Goal: Task Accomplishment & Management: Complete application form

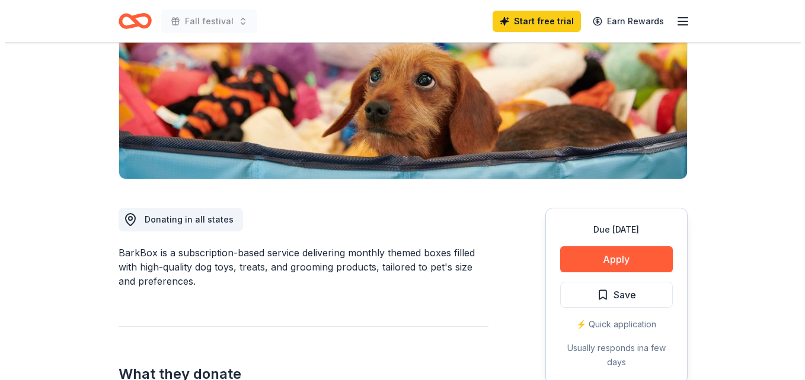
scroll to position [184, 0]
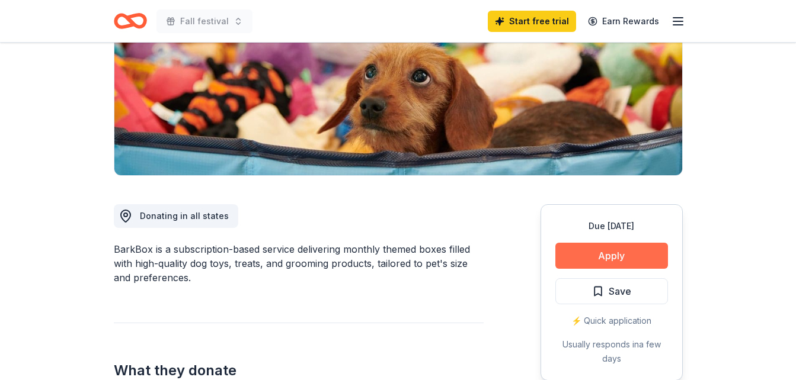
click at [618, 257] on button "Apply" at bounding box center [611, 256] width 113 height 26
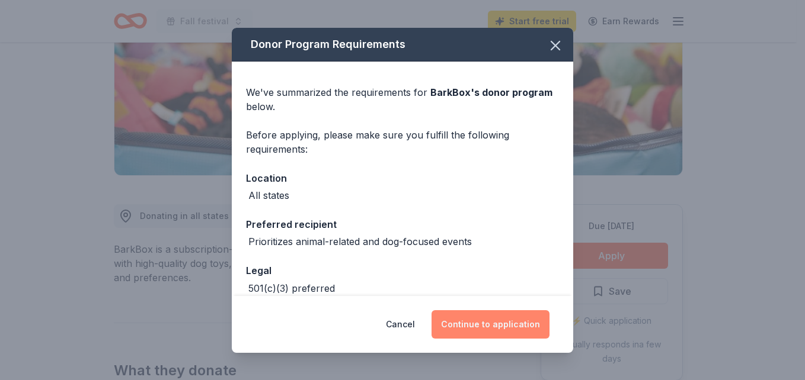
click at [472, 325] on button "Continue to application" at bounding box center [490, 324] width 118 height 28
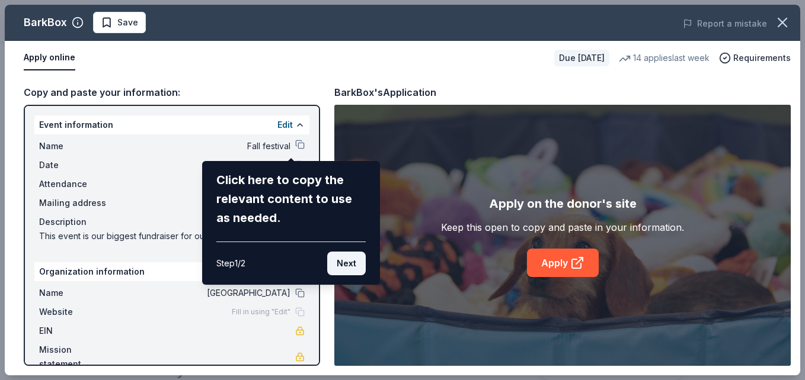
click at [341, 267] on button "Next" at bounding box center [346, 264] width 39 height 24
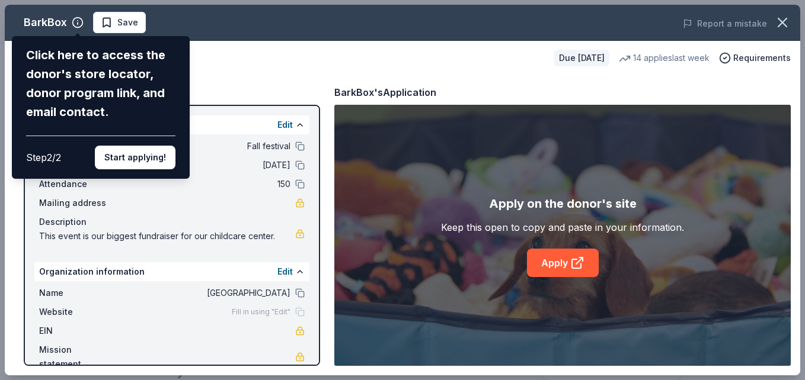
drag, startPoint x: 313, startPoint y: 182, endPoint x: 324, endPoint y: 275, distance: 93.0
click at [324, 275] on div "BarkBox Click here to access the donor's store locator, donor program link, and…" at bounding box center [402, 190] width 795 height 371
click at [588, 261] on div "BarkBox Click here to access the donor's store locator, donor program link, and…" at bounding box center [402, 190] width 795 height 371
click at [571, 261] on div "BarkBox Click here to access the donor's store locator, donor program link, and…" at bounding box center [402, 190] width 795 height 371
click at [139, 158] on button "Start applying!" at bounding box center [135, 158] width 81 height 24
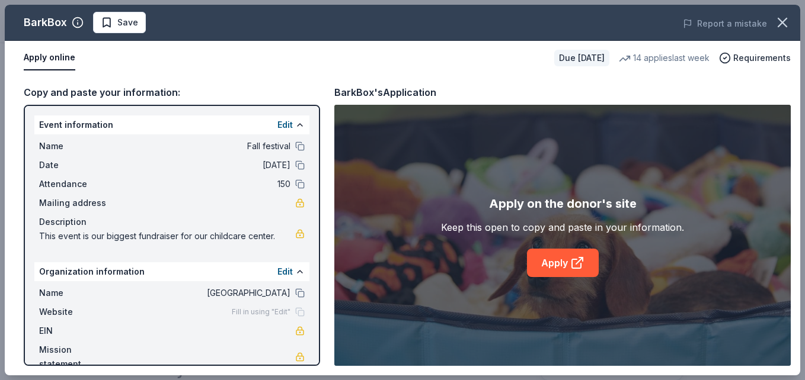
click at [571, 265] on div "BarkBox Save Report a mistake Apply online Due in 17 days 14 applies last week …" at bounding box center [402, 190] width 795 height 371
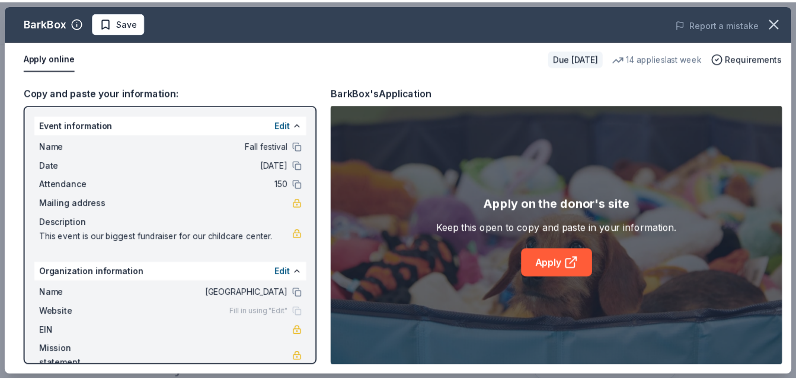
scroll to position [21, 0]
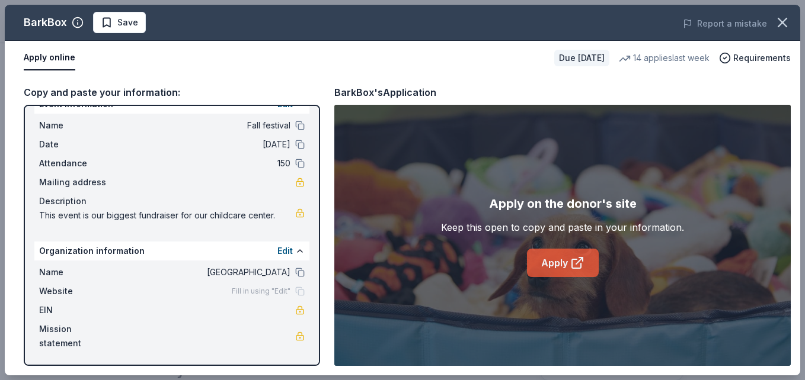
click at [568, 258] on link "Apply" at bounding box center [563, 263] width 72 height 28
click at [41, 20] on div "BarkBox" at bounding box center [45, 22] width 43 height 19
click at [783, 25] on icon "button" at bounding box center [782, 22] width 17 height 17
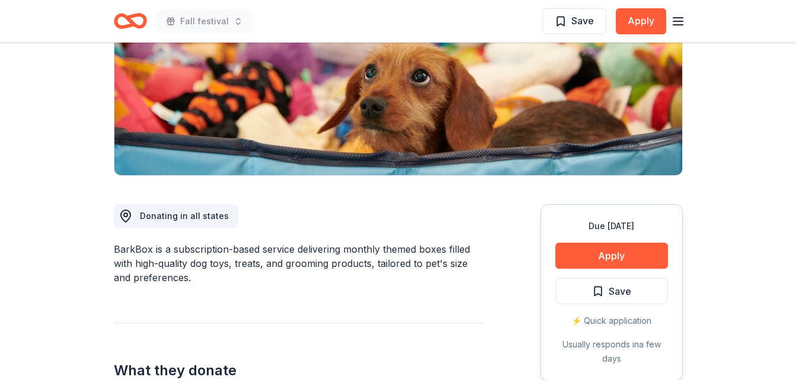
scroll to position [0, 0]
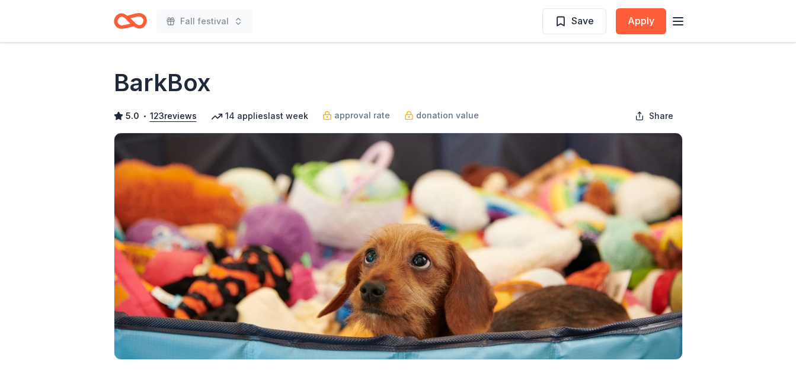
click at [137, 21] on icon "Home" at bounding box center [130, 21] width 33 height 28
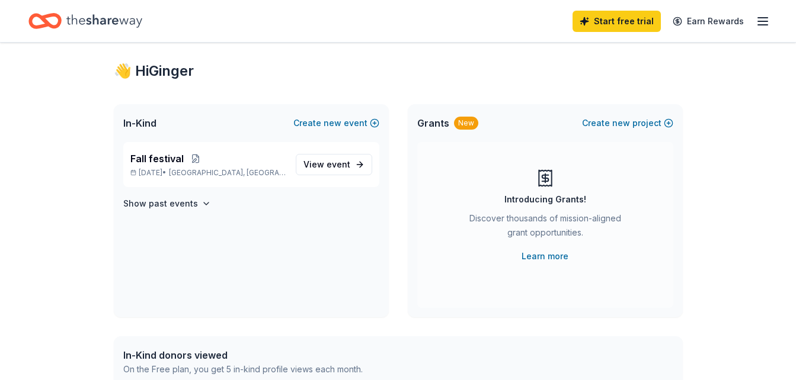
scroll to position [8, 0]
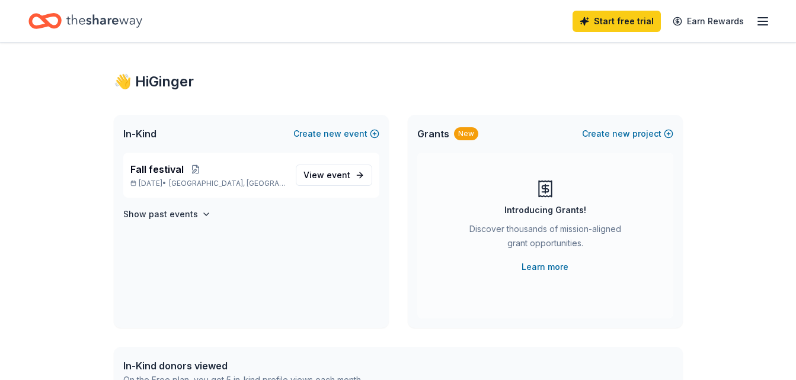
click at [94, 23] on icon "Home" at bounding box center [104, 20] width 76 height 13
click at [53, 19] on icon "Home" at bounding box center [44, 21] width 33 height 28
click at [763, 20] on icon "button" at bounding box center [762, 21] width 14 height 14
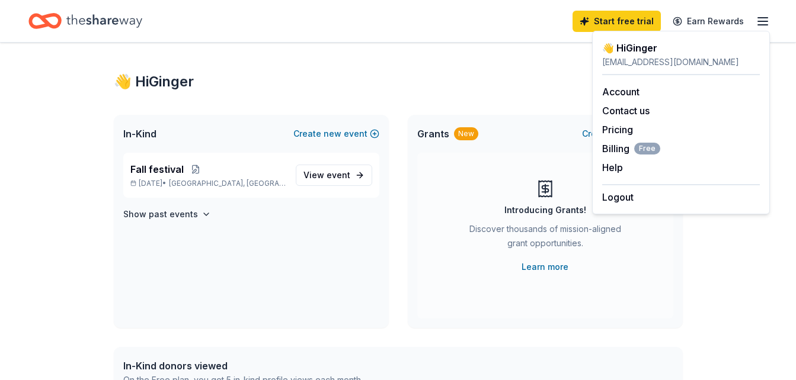
click at [365, 85] on div "👋 Hi Ginger" at bounding box center [398, 81] width 569 height 19
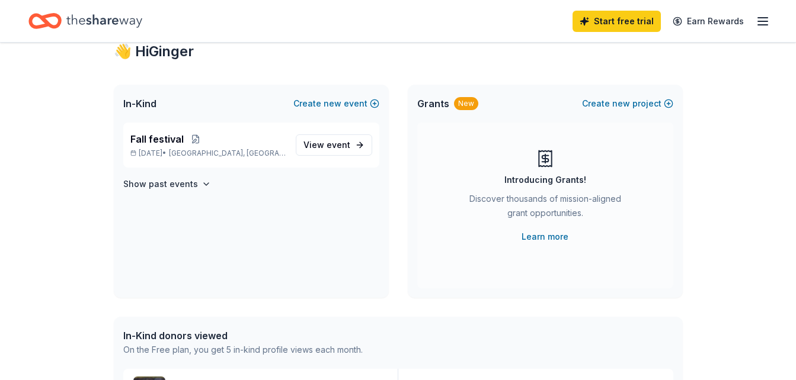
scroll to position [35, 0]
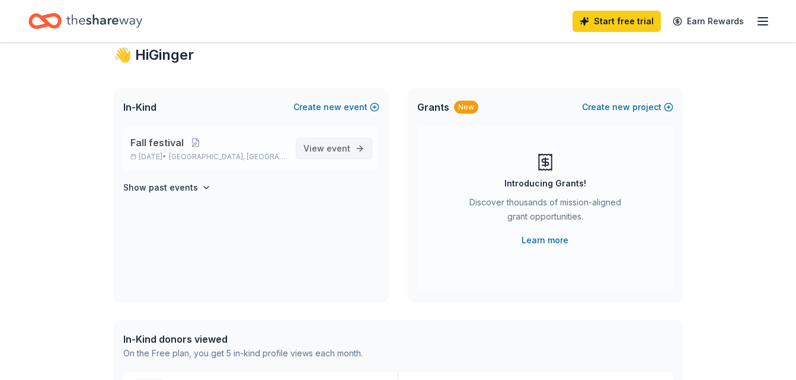
click at [339, 152] on span "event" at bounding box center [338, 148] width 24 height 10
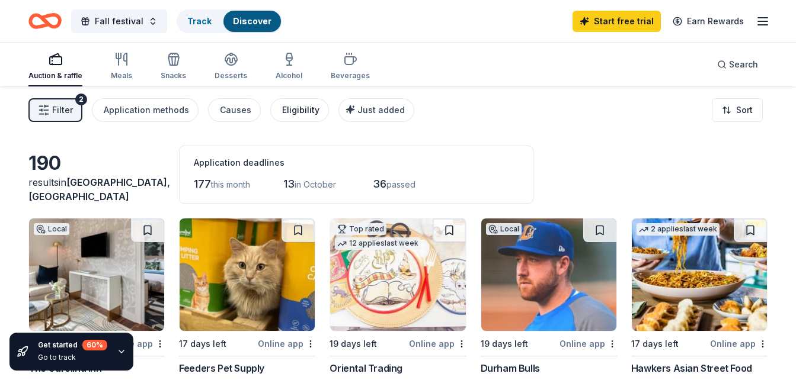
click at [302, 117] on button "Eligibility" at bounding box center [299, 110] width 59 height 24
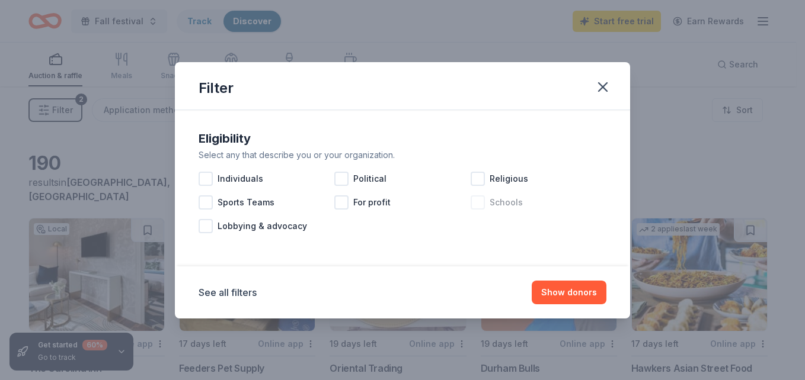
click at [479, 203] on div at bounding box center [477, 203] width 14 height 14
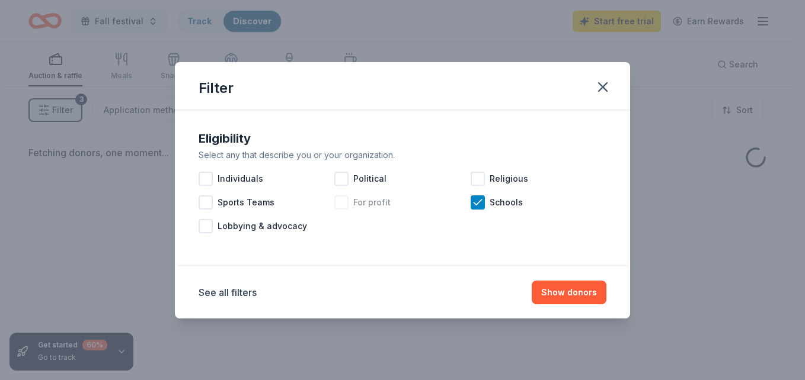
click at [341, 201] on div at bounding box center [341, 203] width 14 height 14
click at [563, 295] on button "Show donors" at bounding box center [568, 293] width 75 height 24
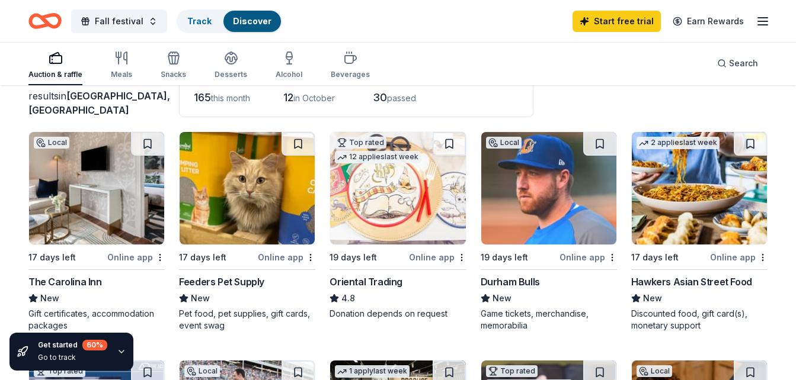
scroll to position [84, 0]
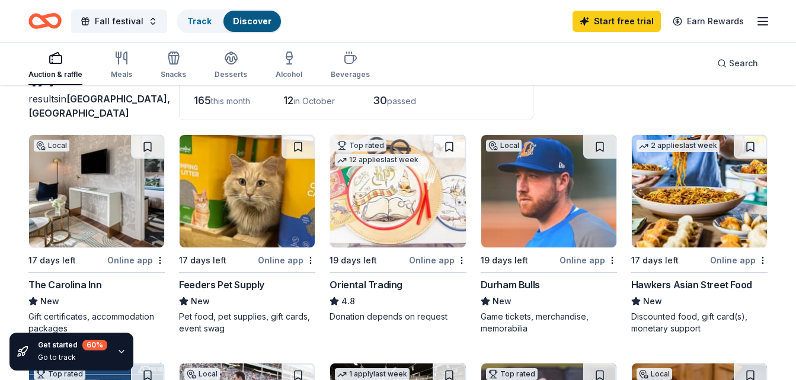
click at [538, 166] on img at bounding box center [548, 191] width 135 height 113
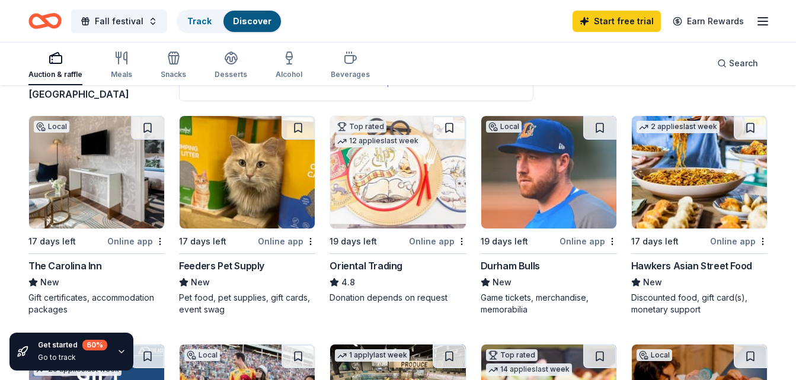
scroll to position [108, 0]
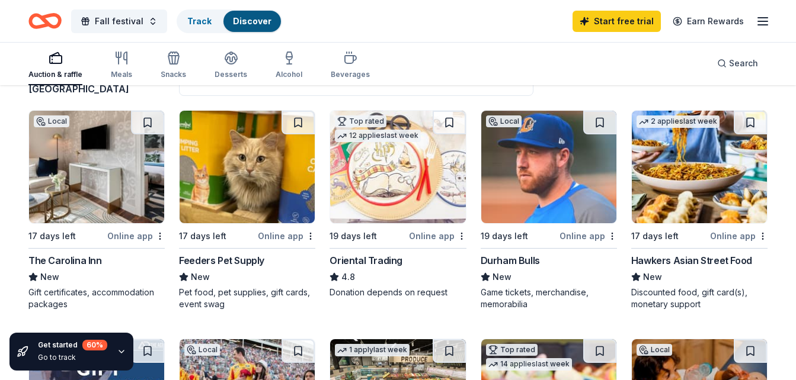
click at [241, 186] on img at bounding box center [247, 167] width 135 height 113
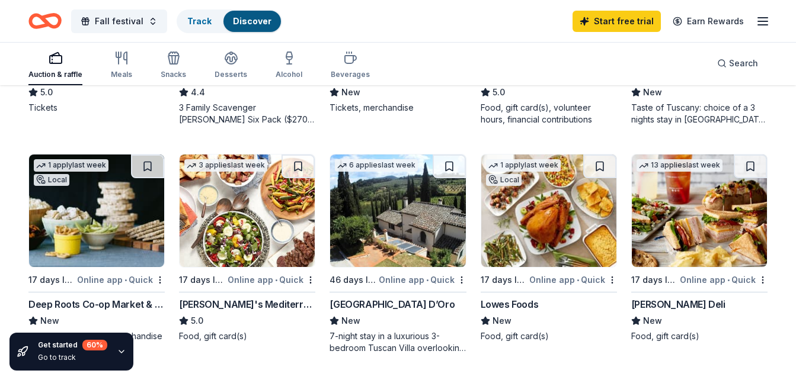
scroll to position [774, 0]
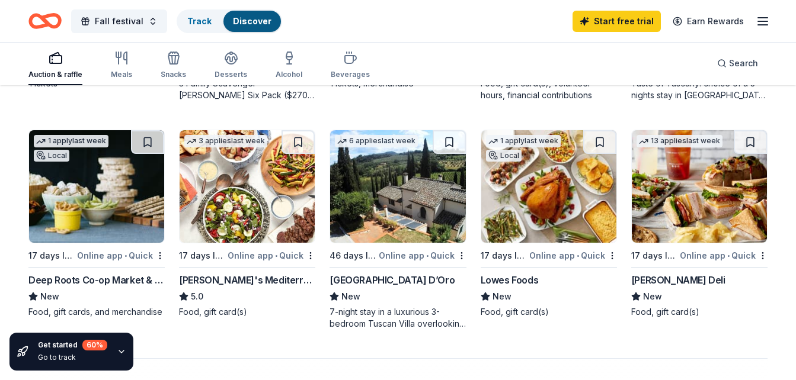
click at [726, 223] on img at bounding box center [699, 186] width 135 height 113
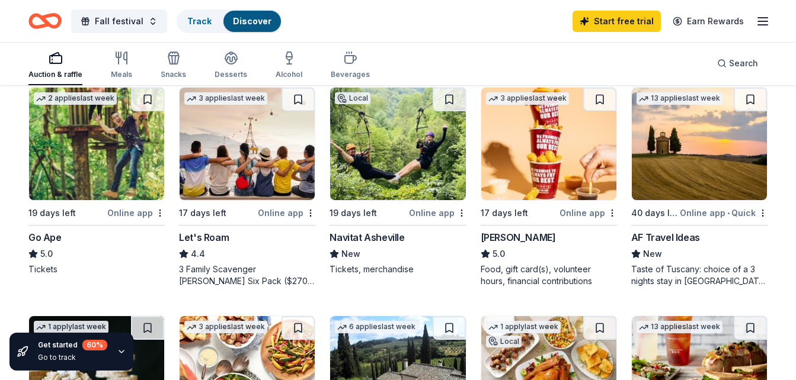
scroll to position [610, 0]
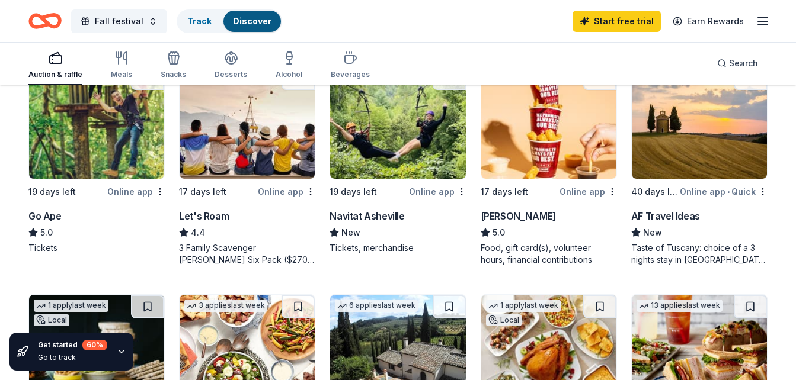
click at [729, 165] on img at bounding box center [699, 122] width 135 height 113
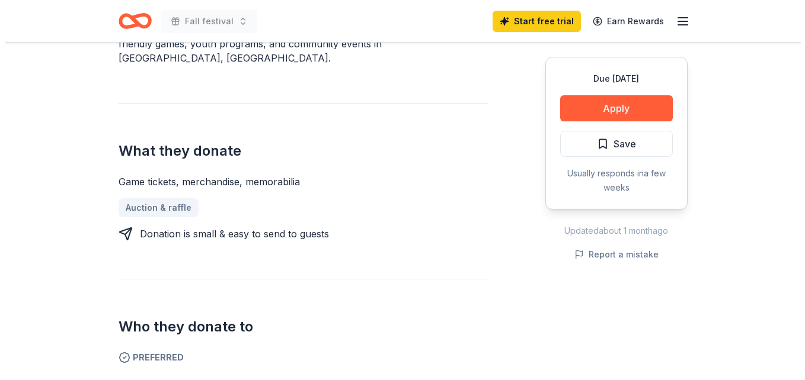
scroll to position [374, 0]
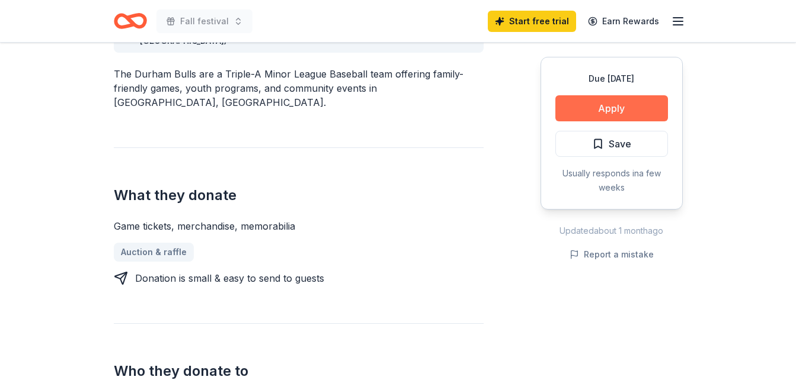
click at [643, 104] on button "Apply" at bounding box center [611, 108] width 113 height 26
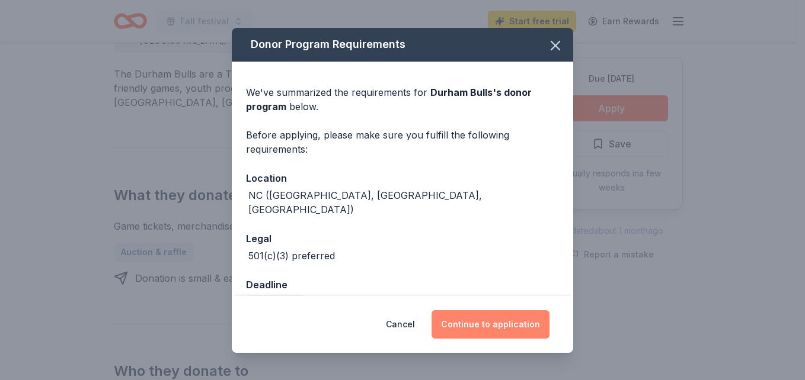
click at [508, 326] on button "Continue to application" at bounding box center [490, 324] width 118 height 28
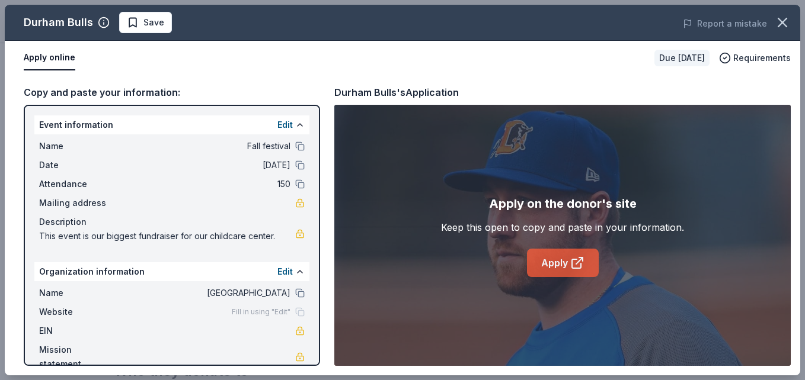
click at [559, 265] on link "Apply" at bounding box center [563, 263] width 72 height 28
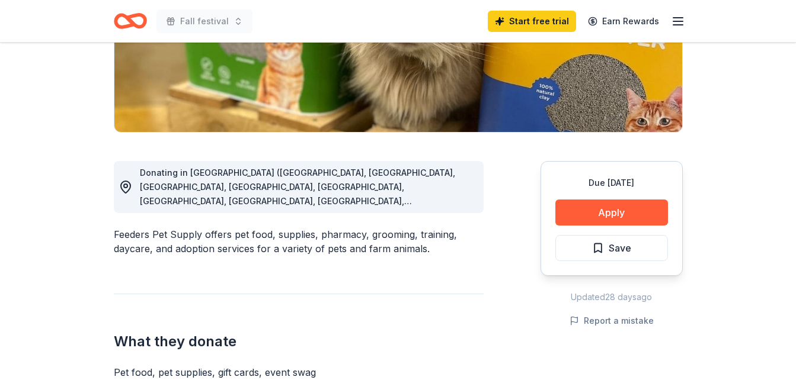
scroll to position [198, 0]
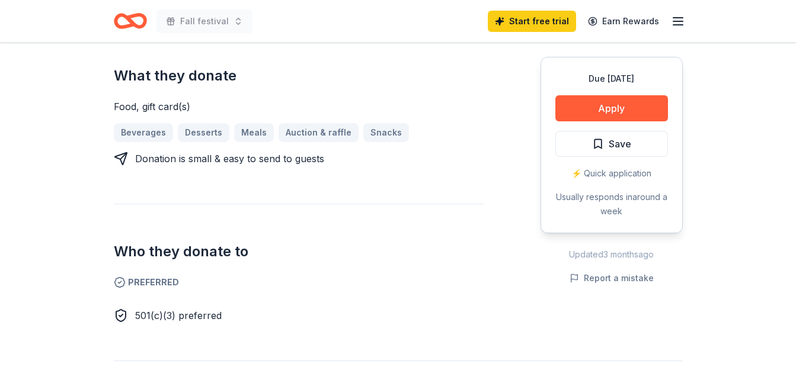
scroll to position [522, 0]
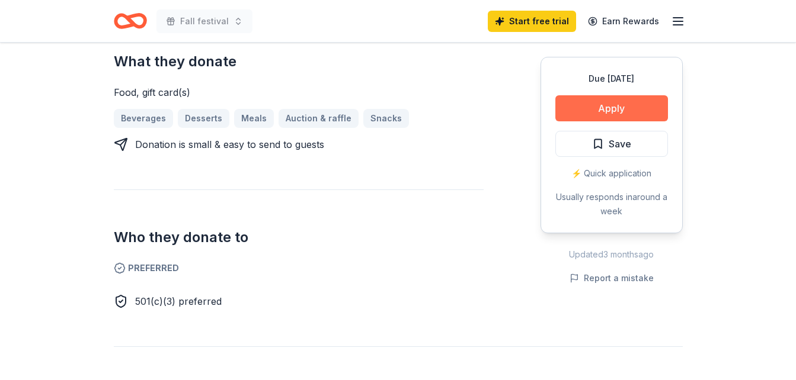
click at [629, 108] on button "Apply" at bounding box center [611, 108] width 113 height 26
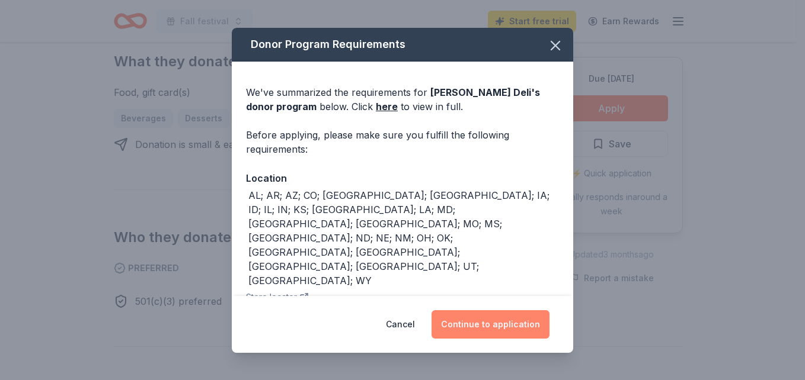
click at [480, 323] on button "Continue to application" at bounding box center [490, 324] width 118 height 28
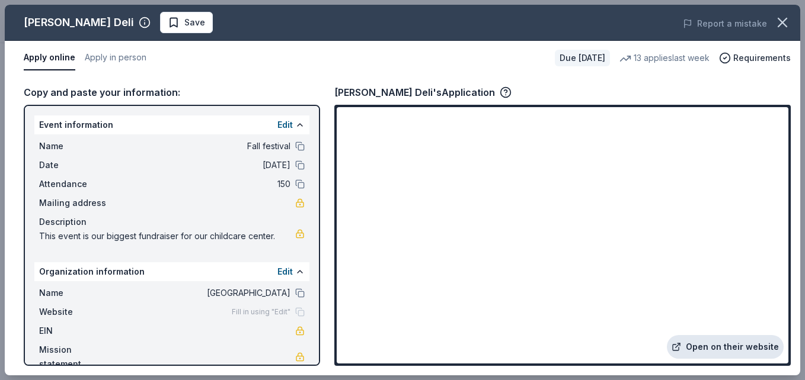
click at [733, 348] on link "Open on their website" at bounding box center [725, 347] width 117 height 24
click at [783, 30] on icon "button" at bounding box center [782, 22] width 17 height 17
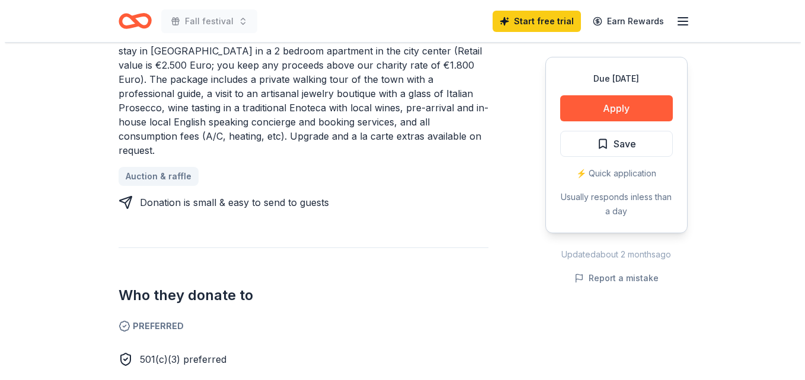
scroll to position [558, 0]
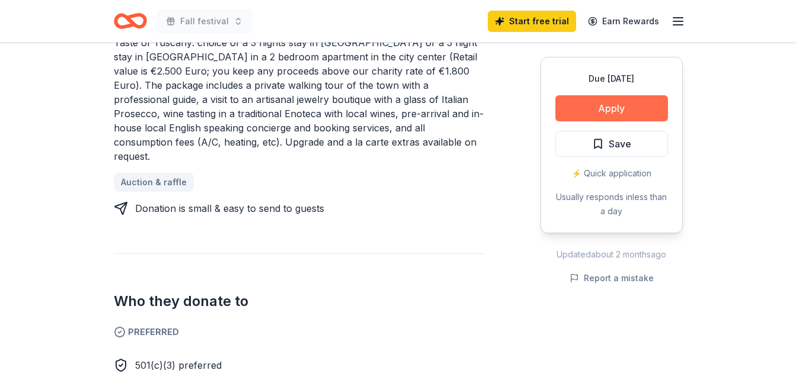
click at [638, 107] on button "Apply" at bounding box center [611, 108] width 113 height 26
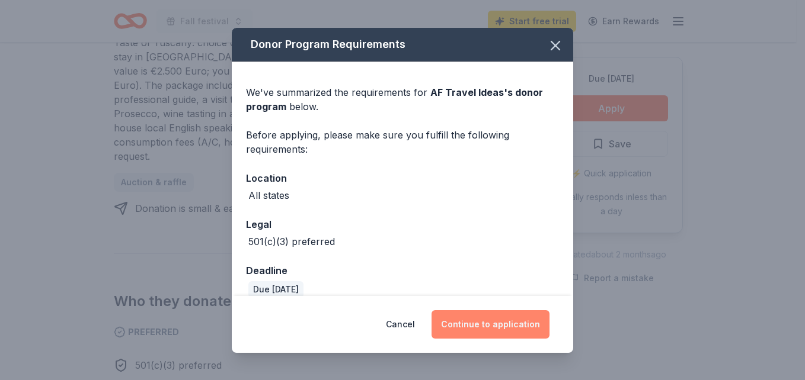
click at [489, 322] on button "Continue to application" at bounding box center [490, 324] width 118 height 28
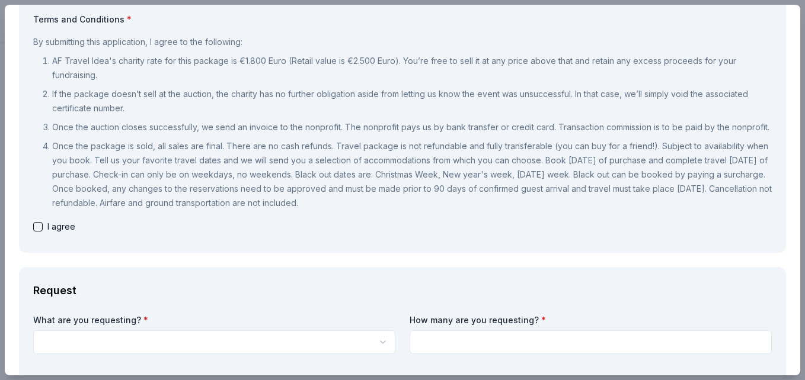
scroll to position [183, 0]
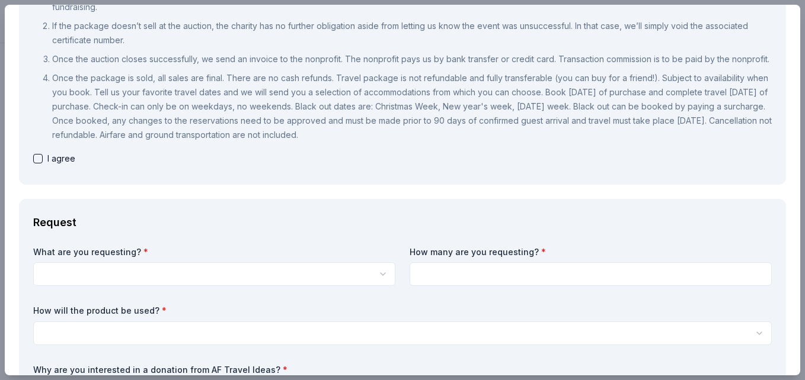
click at [40, 164] on button "button" at bounding box center [37, 158] width 9 height 9
checkbox input "true"
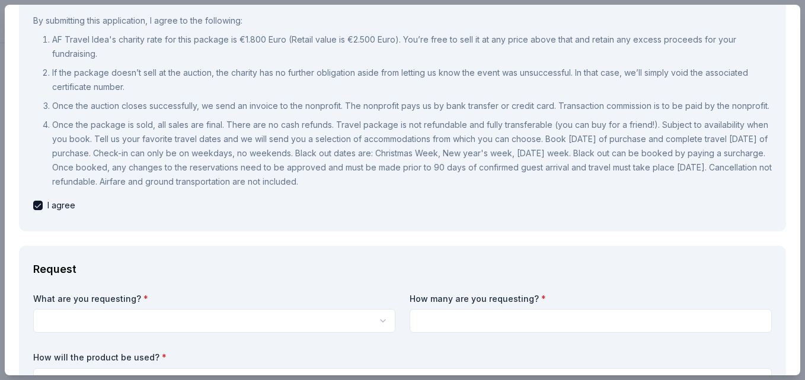
scroll to position [140, 0]
